Goal: Task Accomplishment & Management: Complete application form

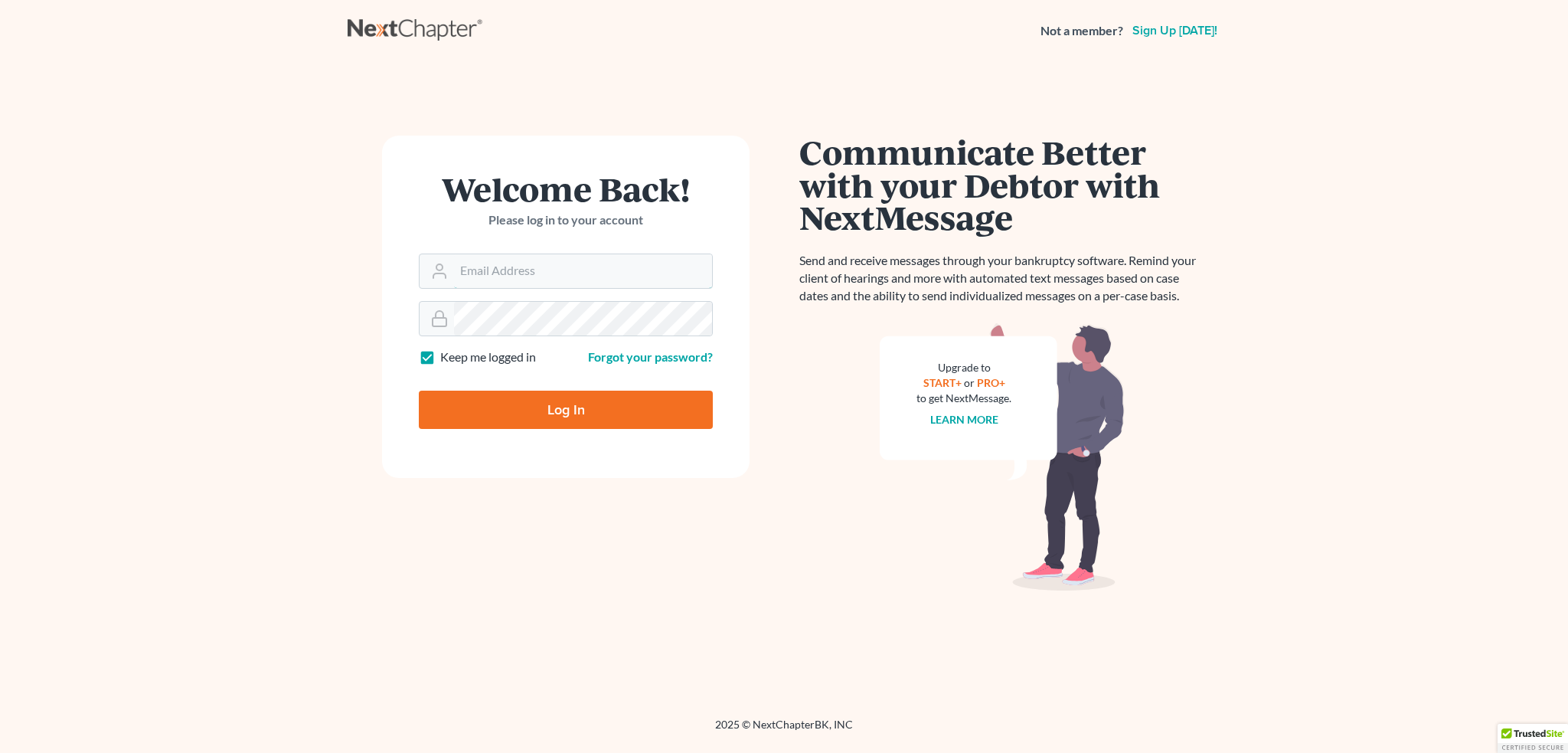
type input "[EMAIL_ADDRESS][DOMAIN_NAME]"
click at [552, 414] on input "Log In" at bounding box center [566, 410] width 294 height 38
type input "Thinking..."
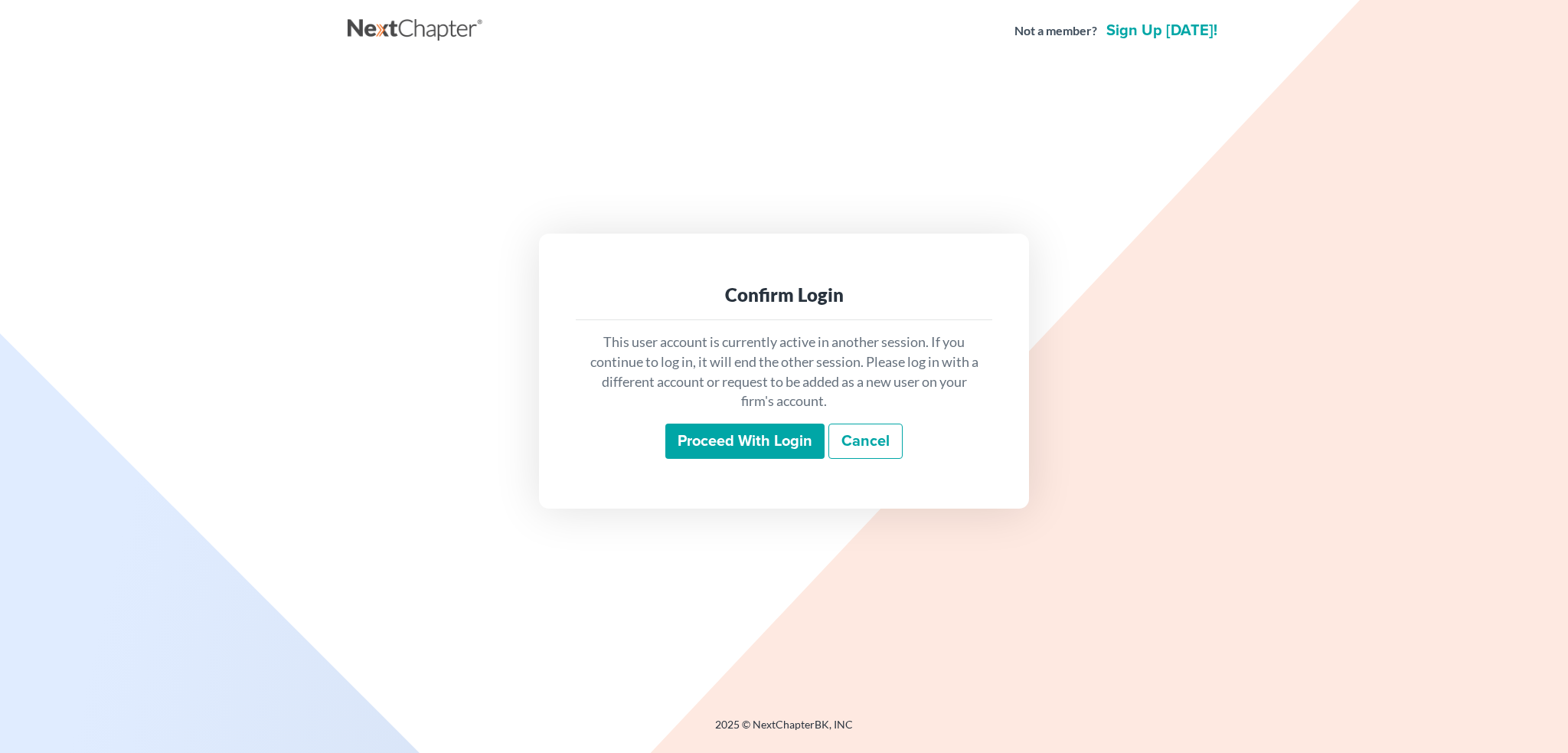
click at [732, 445] on input "Proceed with login" at bounding box center [745, 441] width 160 height 35
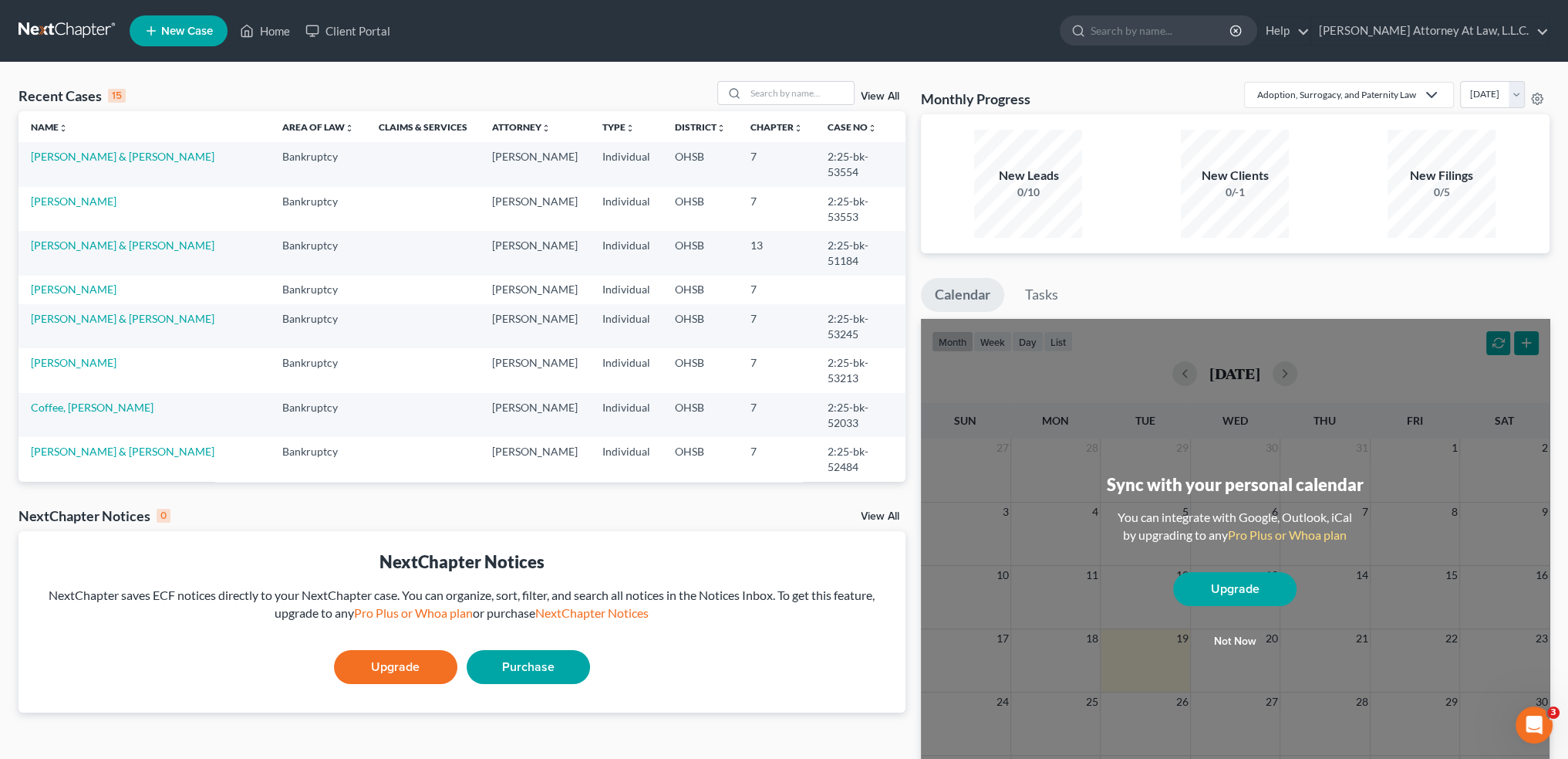
click at [194, 34] on span "New Case" at bounding box center [187, 31] width 52 height 12
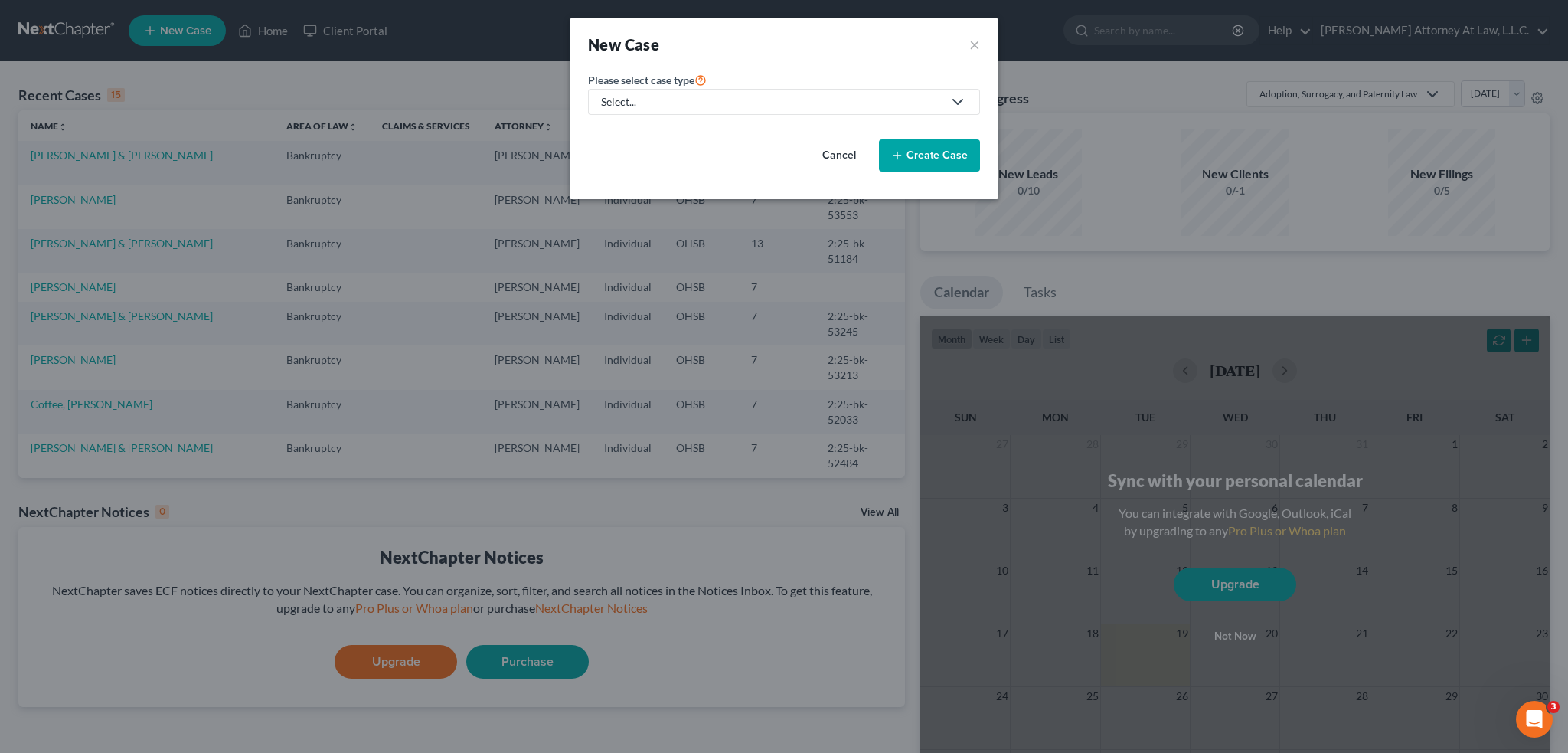
click at [729, 103] on div "Select..." at bounding box center [772, 102] width 342 height 16
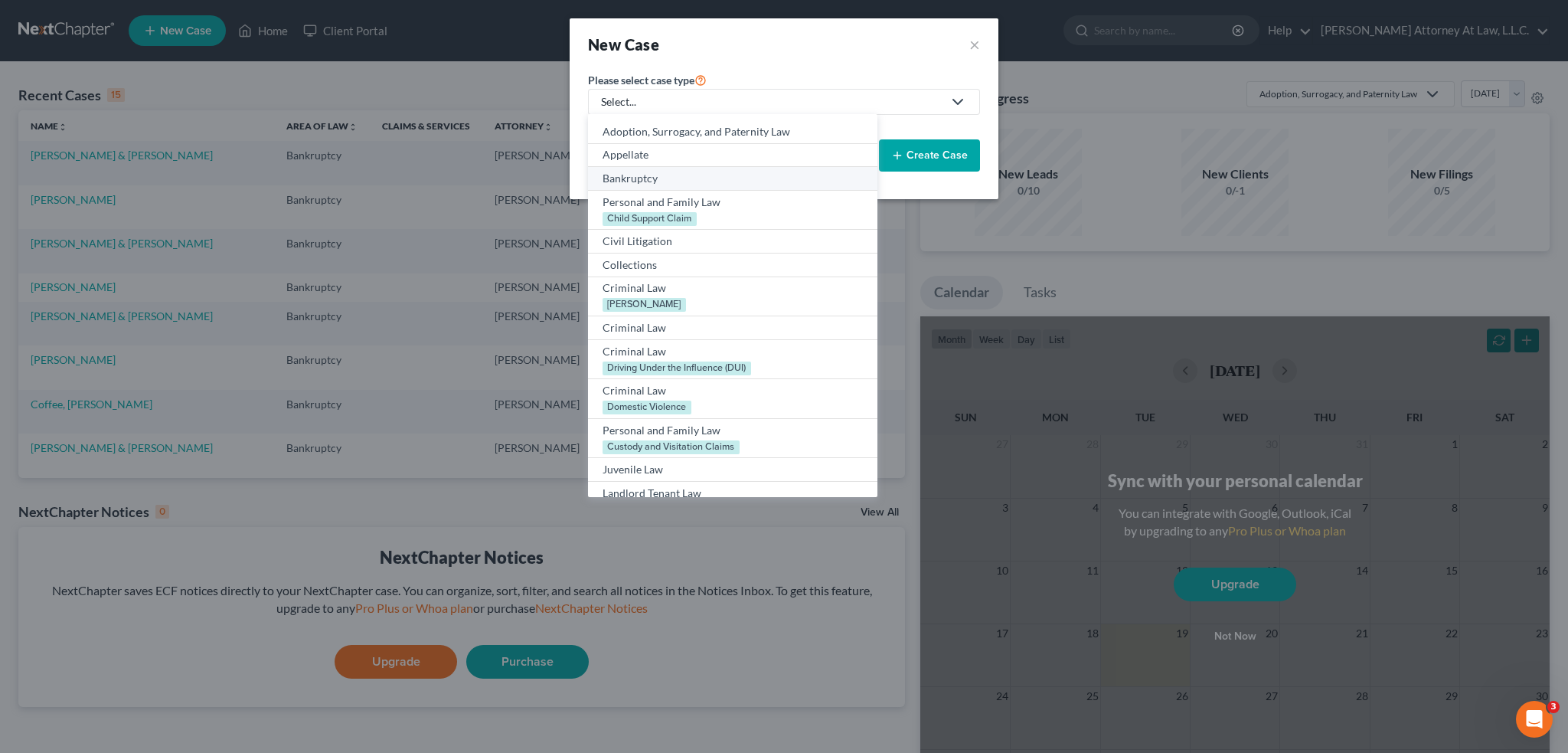
click at [651, 178] on div "Bankruptcy" at bounding box center [732, 178] width 259 height 16
select select "62"
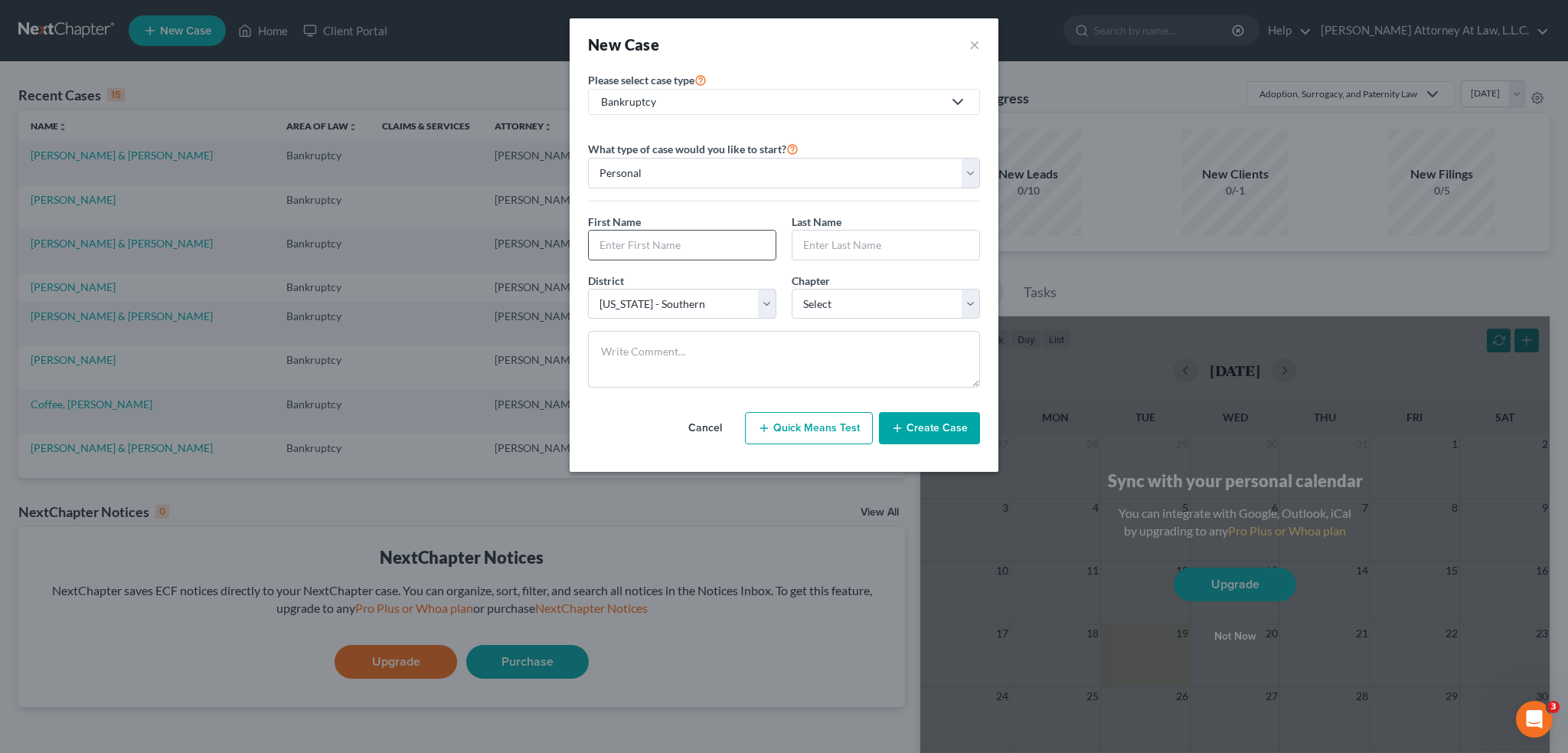
click at [652, 242] on input "text" at bounding box center [682, 245] width 187 height 29
type input "[PERSON_NAME]"
click at [965, 302] on select "Select 7 11 12 13" at bounding box center [886, 304] width 188 height 30
select select "0"
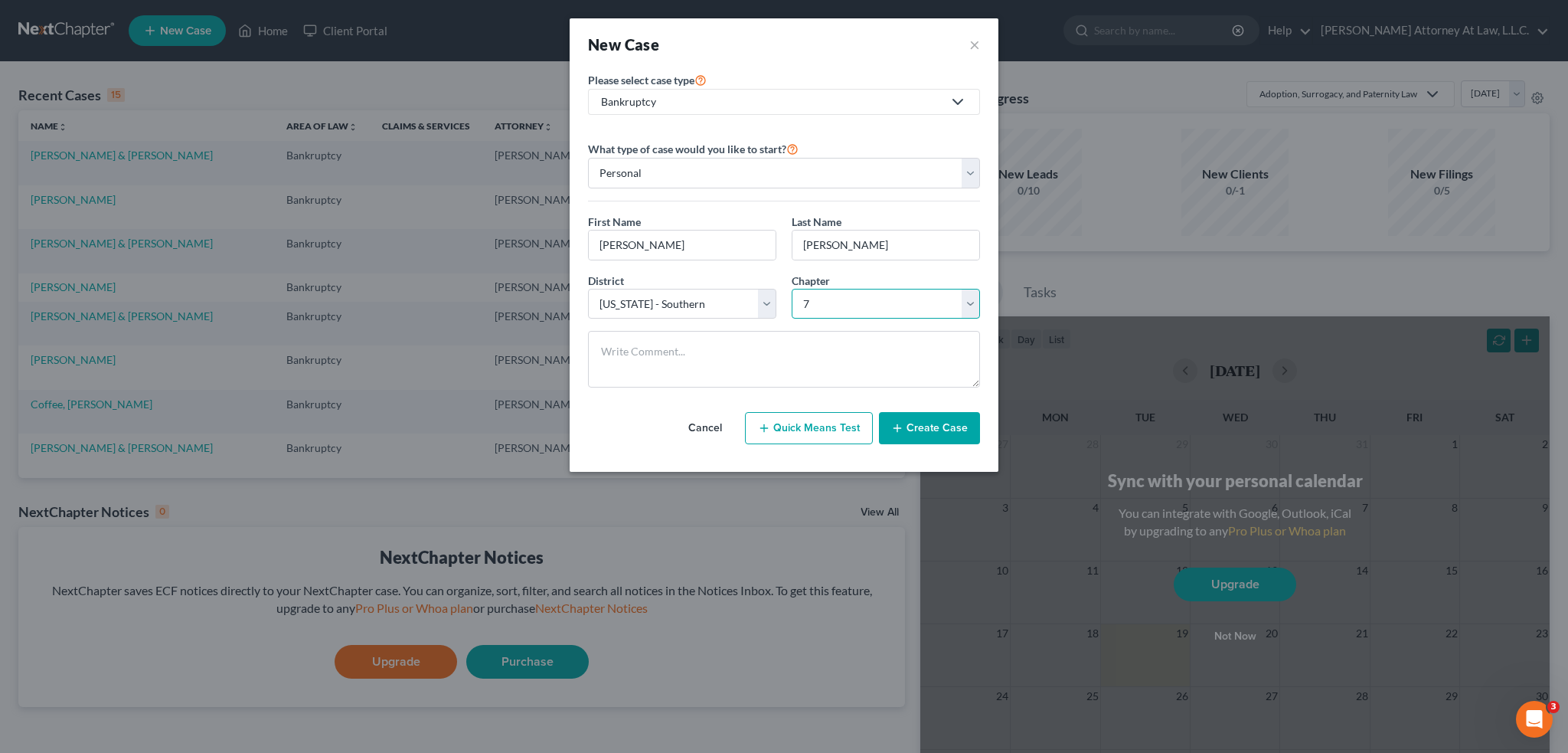
click at [792, 289] on select "Select 7 11 12 13" at bounding box center [886, 304] width 188 height 30
click at [925, 420] on button "Create Case" at bounding box center [930, 428] width 101 height 32
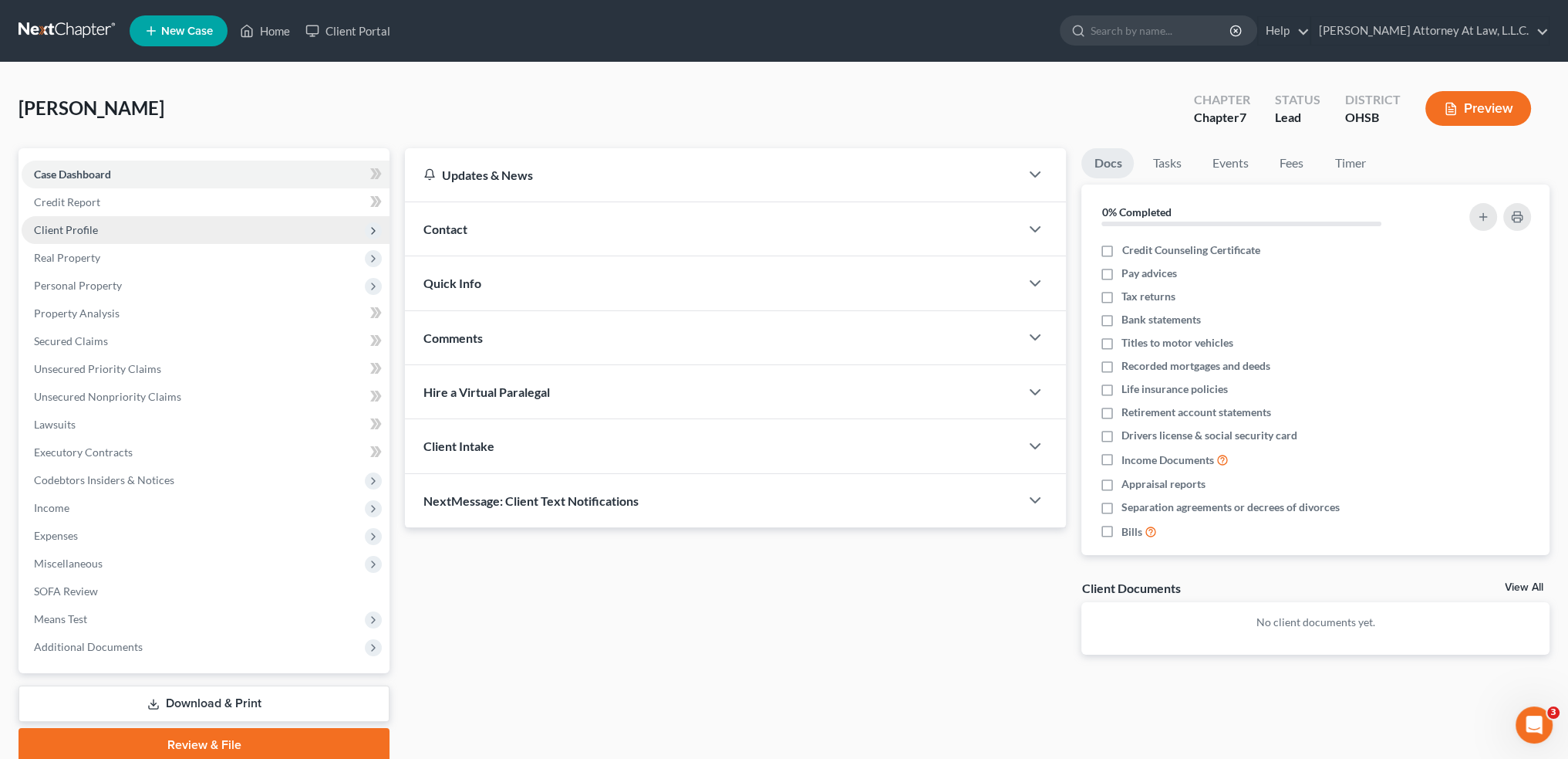
click at [95, 231] on span "Client Profile" at bounding box center [66, 229] width 64 height 13
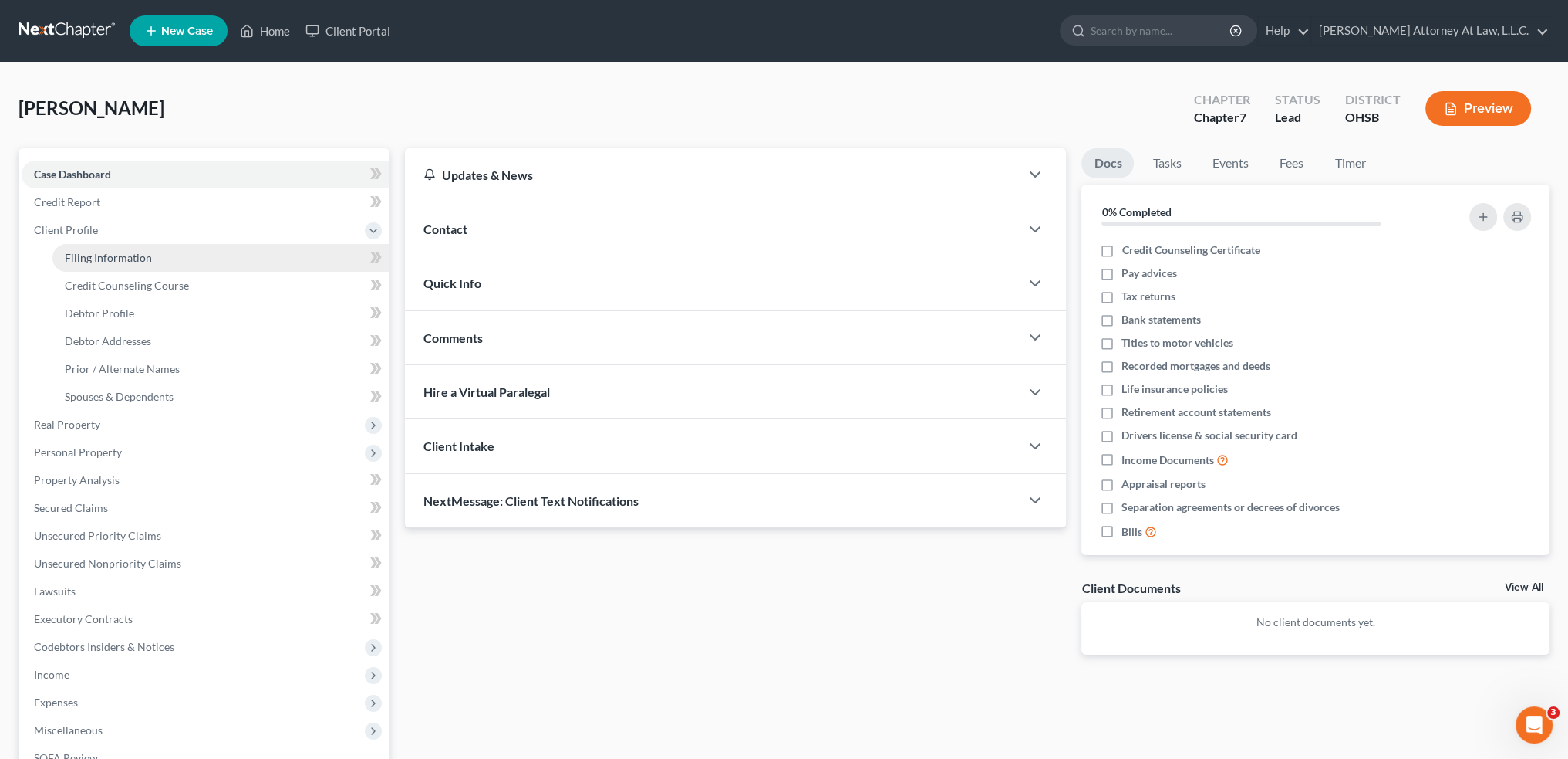
click at [97, 265] on link "Filing Information" at bounding box center [221, 257] width 337 height 27
select select "1"
select select "0"
select select "62"
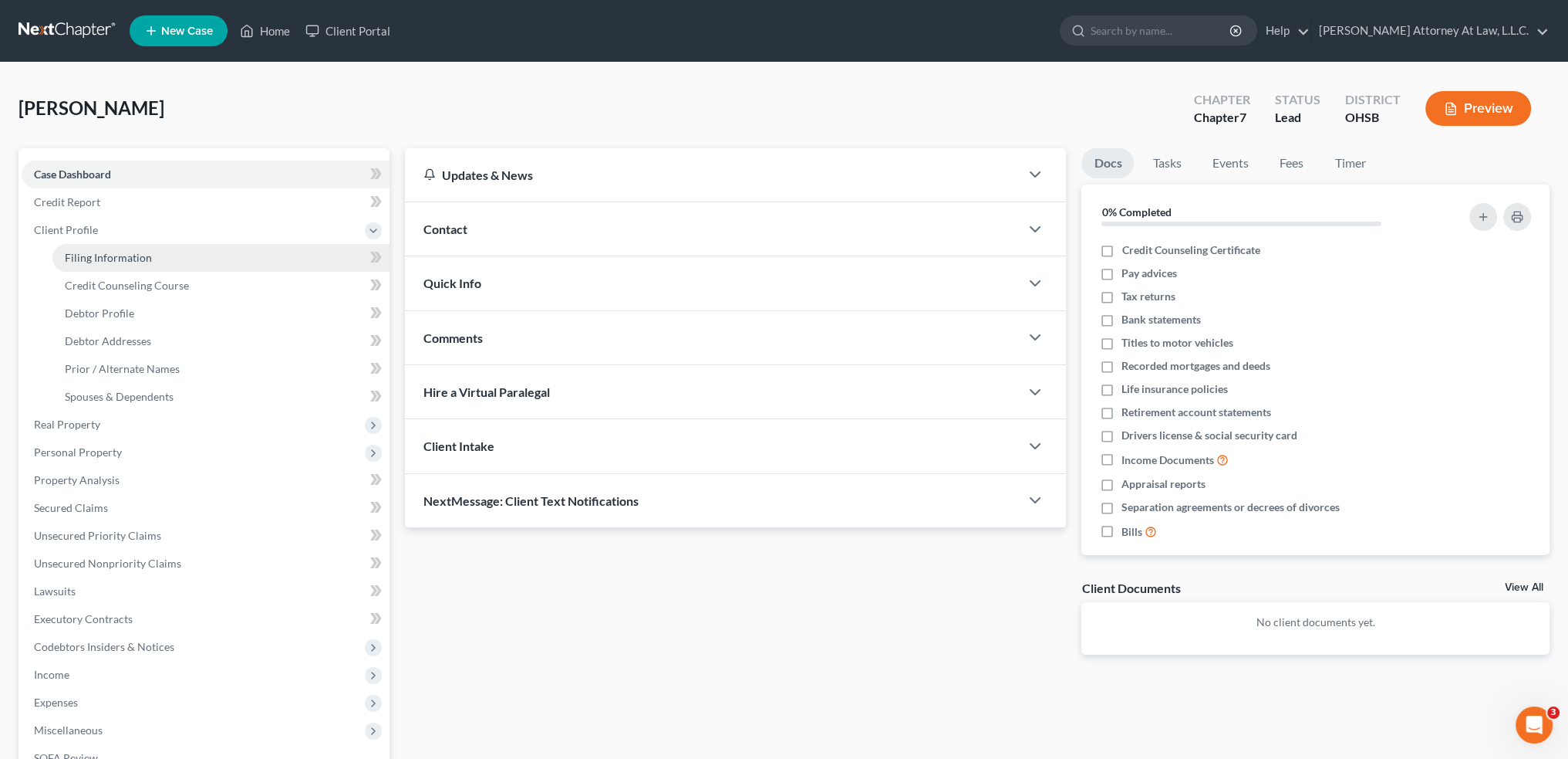
select select "36"
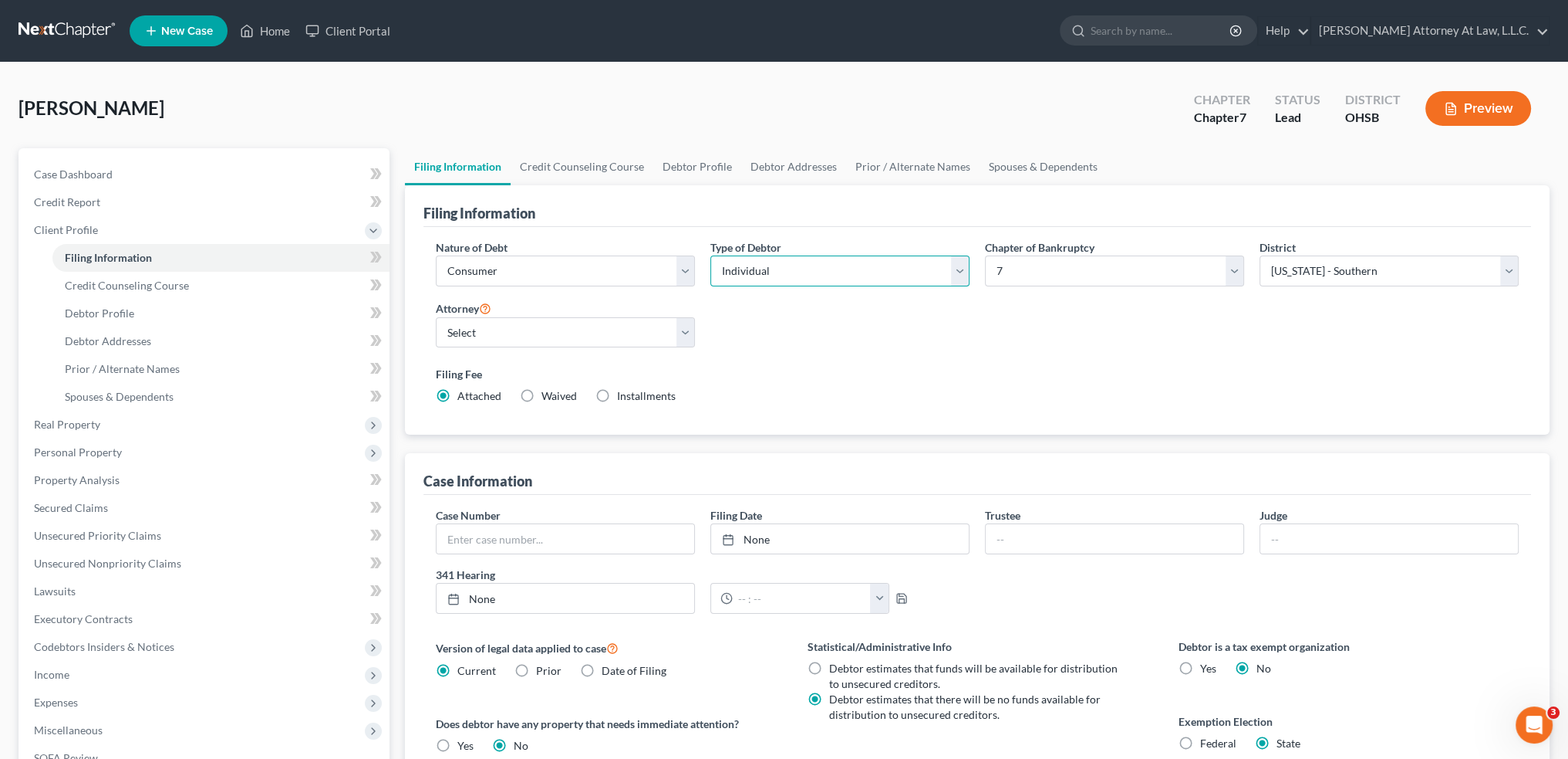
click at [867, 271] on select "Select Individual Joint" at bounding box center [840, 271] width 259 height 31
select select "1"
click at [711, 256] on select "Select Individual Joint" at bounding box center [840, 271] width 259 height 31
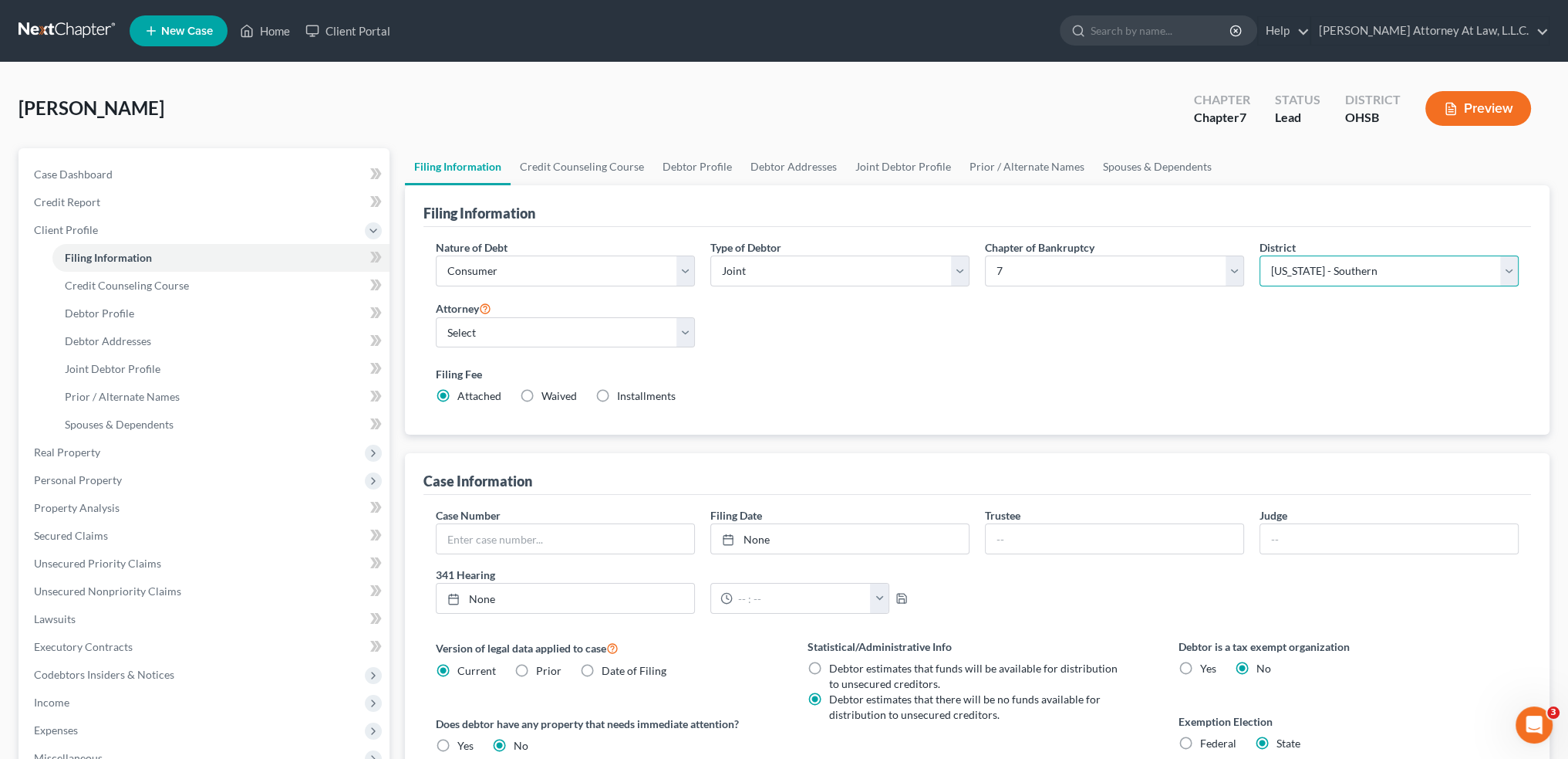
click at [1382, 274] on select "Select [US_STATE] - [GEOGRAPHIC_DATA] [US_STATE] - [GEOGRAPHIC_DATA][US_STATE] …" at bounding box center [1389, 271] width 259 height 31
click at [1381, 272] on select "Select [US_STATE] - [GEOGRAPHIC_DATA] [US_STATE] - [GEOGRAPHIC_DATA][US_STATE] …" at bounding box center [1389, 271] width 259 height 31
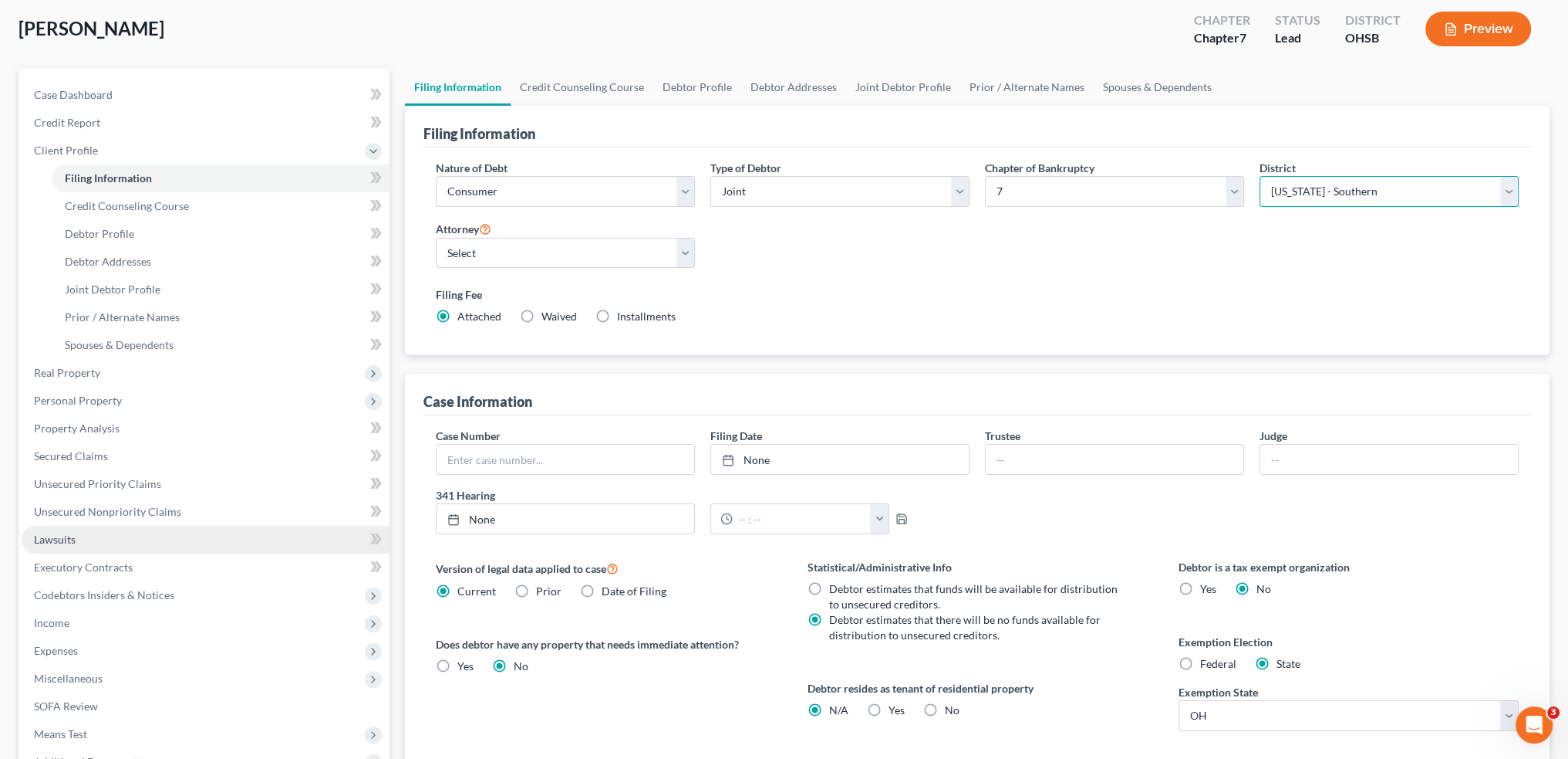
scroll to position [77, 0]
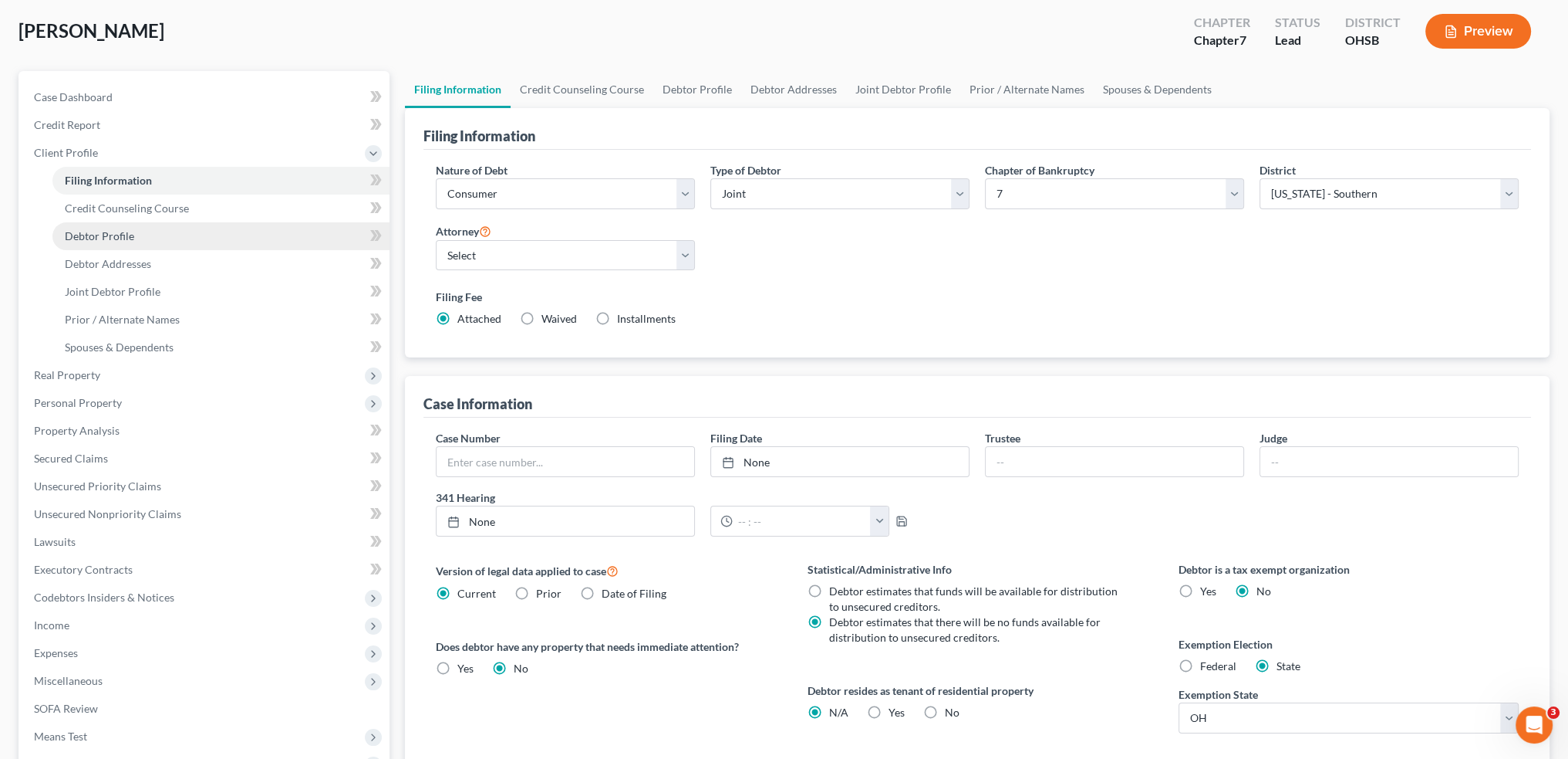
click at [145, 234] on link "Debtor Profile" at bounding box center [221, 235] width 337 height 27
select select "1"
select select "0"
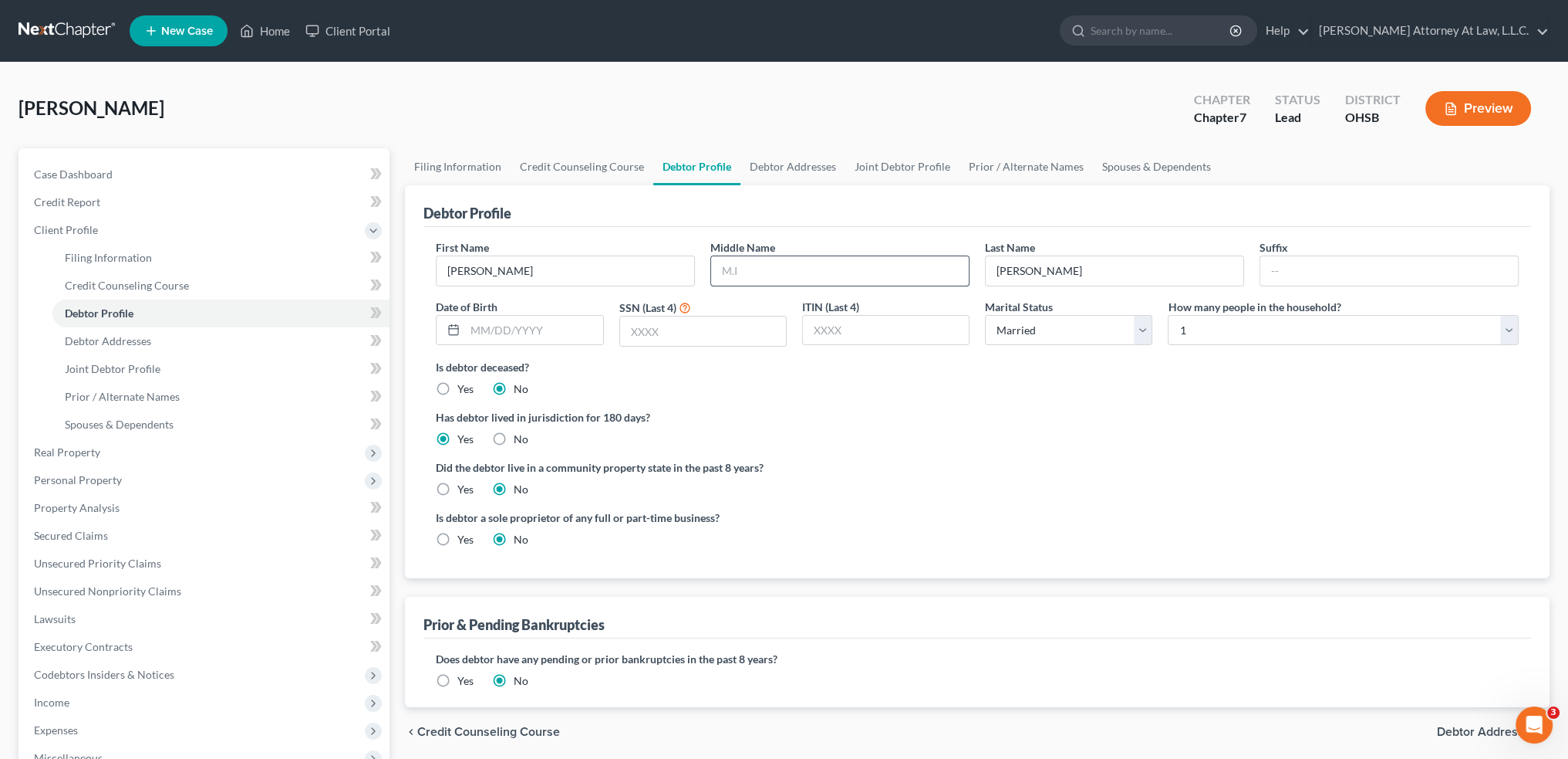
click at [784, 268] on input "text" at bounding box center [840, 270] width 257 height 29
type input "[PERSON_NAME]"
type input "2"
type input "5991"
